Goal: Task Accomplishment & Management: Manage account settings

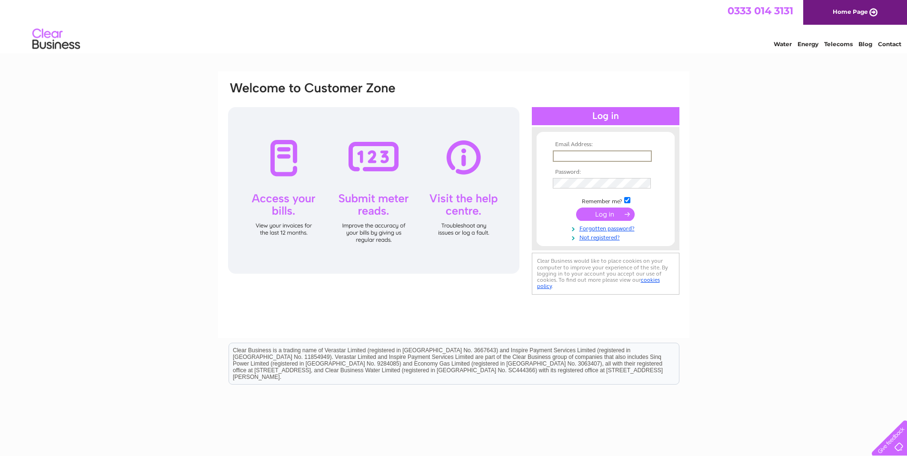
click at [590, 153] on input "text" at bounding box center [602, 155] width 99 height 11
type input "rob@machinesandtools.co.uk"
click at [576, 208] on input "submit" at bounding box center [605, 214] width 59 height 13
click at [619, 212] on input "submit" at bounding box center [605, 214] width 59 height 13
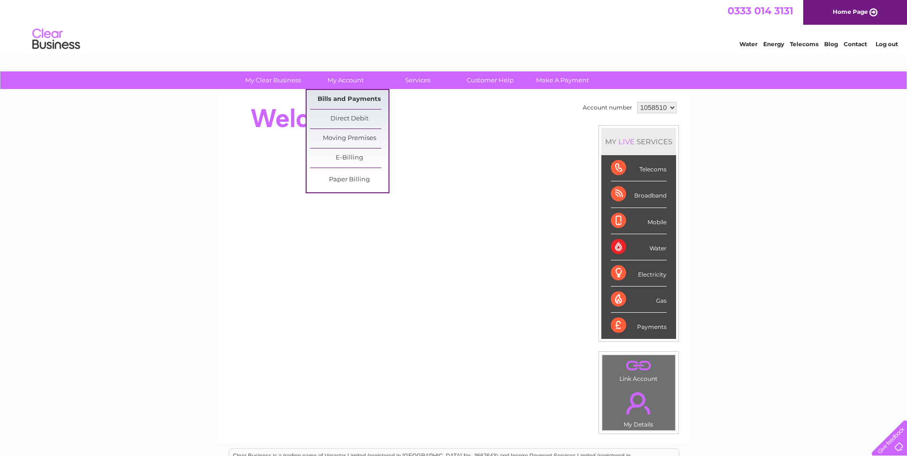
click at [352, 94] on link "Bills and Payments" at bounding box center [349, 99] width 79 height 19
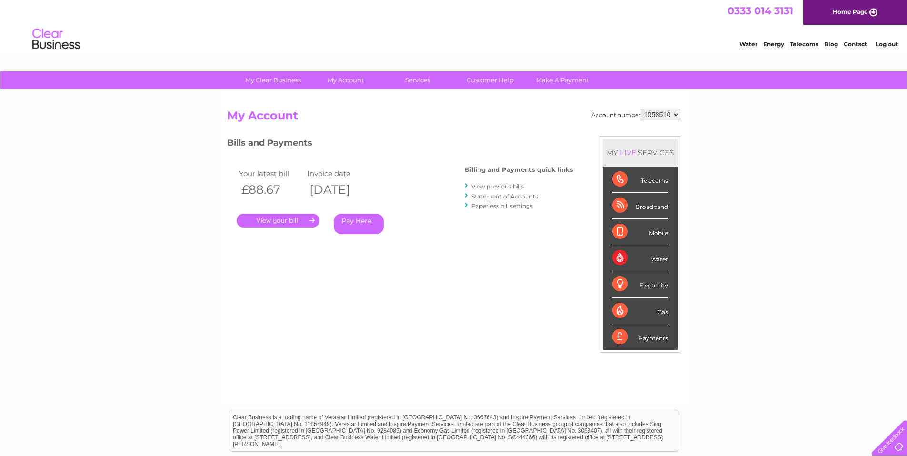
click at [281, 221] on link "." at bounding box center [278, 221] width 83 height 14
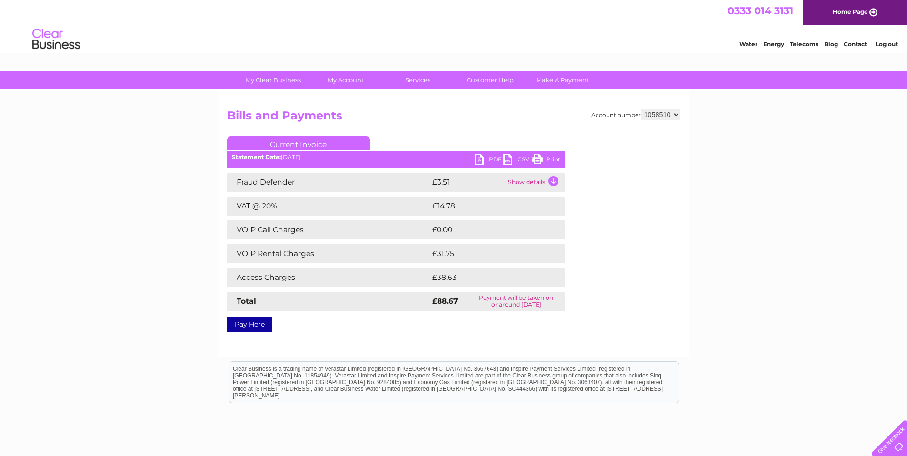
click at [547, 155] on link "Print" at bounding box center [546, 161] width 29 height 14
click at [529, 181] on td "Show details" at bounding box center [534, 182] width 59 height 19
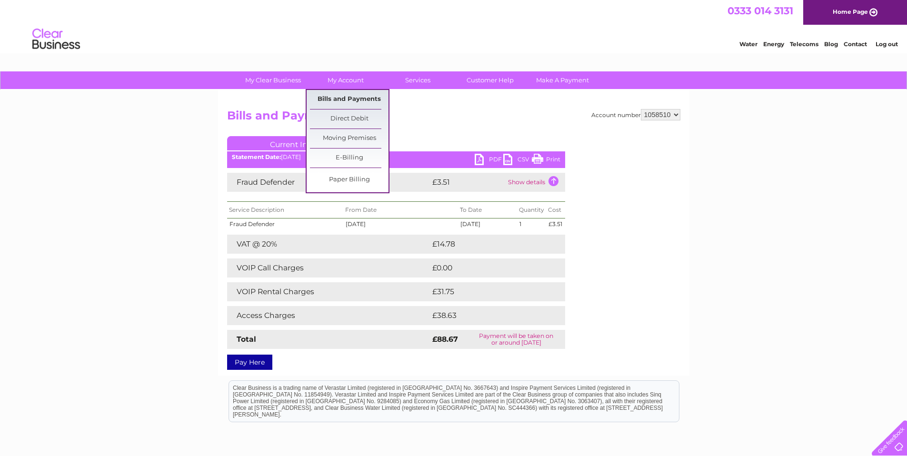
click at [335, 98] on link "Bills and Payments" at bounding box center [349, 99] width 79 height 19
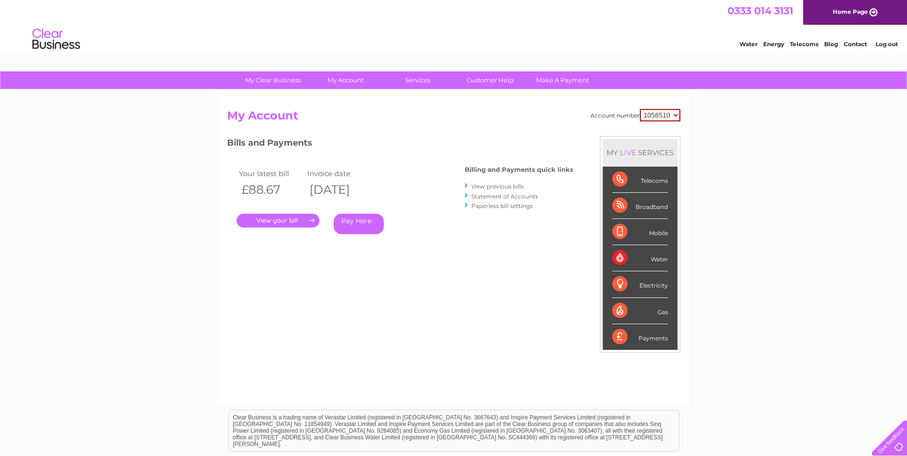
click at [296, 218] on link "." at bounding box center [278, 221] width 83 height 14
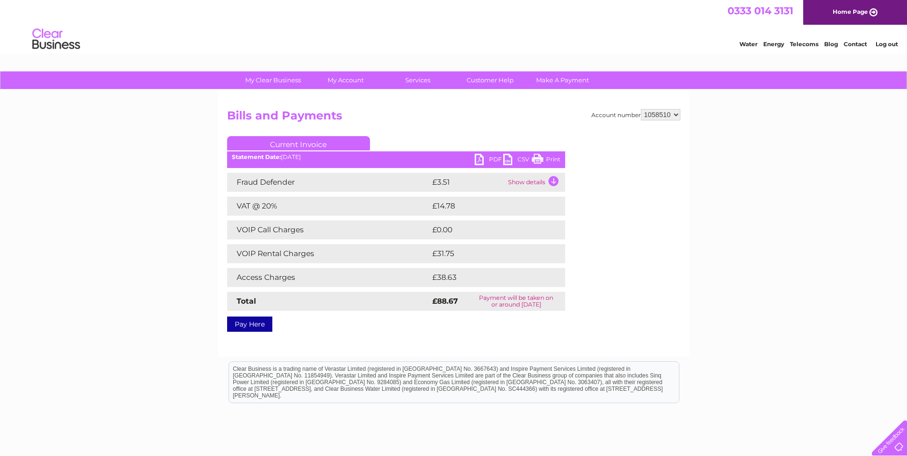
drag, startPoint x: 553, startPoint y: 158, endPoint x: 733, endPoint y: 17, distance: 229.2
click at [553, 158] on link "Print" at bounding box center [546, 161] width 29 height 14
click at [306, 139] on link "Current Invoice" at bounding box center [298, 143] width 143 height 14
click at [477, 158] on link "PDF" at bounding box center [489, 161] width 29 height 14
click at [480, 160] on link "PDF" at bounding box center [489, 161] width 29 height 14
